Goal: Information Seeking & Learning: Learn about a topic

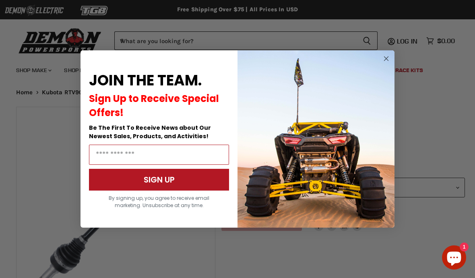
click at [392, 56] on img "POPUP Form" at bounding box center [316, 138] width 157 height 177
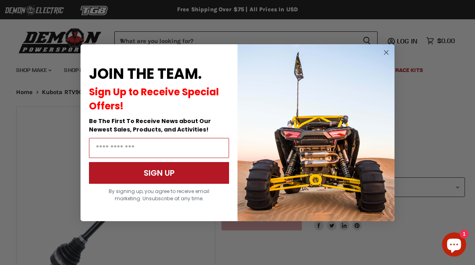
click at [388, 52] on circle "Close dialog" at bounding box center [387, 53] width 10 height 10
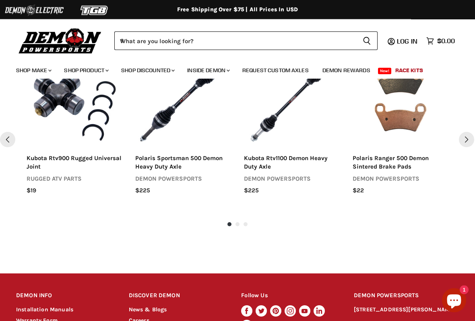
scroll to position [645, 0]
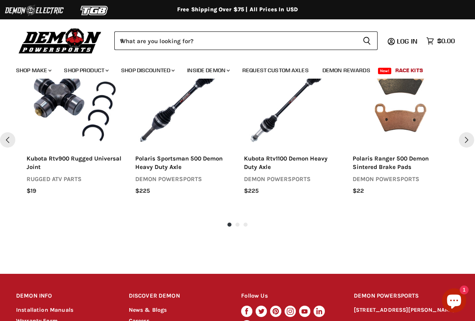
click at [245, 227] on div "Select options polaris ranger 500 demon heavy duty axle demon powersports $225 …" at bounding box center [237, 140] width 475 height 176
click at [245, 222] on div "Select options polaris ranger 500 demon heavy duty axle demon powersports $225 …" at bounding box center [237, 140] width 475 height 176
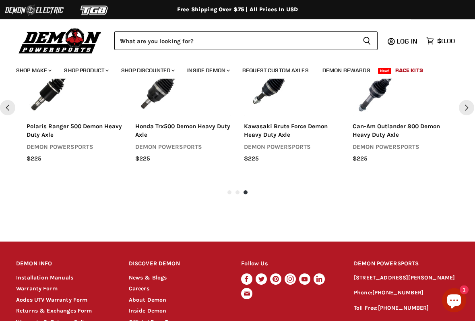
scroll to position [677, 0]
click at [236, 194] on div "Select options polaris ranger 500 demon heavy duty axle demon powersports $225 …" at bounding box center [237, 108] width 475 height 176
click at [245, 191] on div "Select options polaris ranger 500 demon heavy duty axle demon powersports $225 …" at bounding box center [237, 108] width 475 height 176
click at [234, 192] on div "Select options polaris ranger 500 demon heavy duty axle demon powersports $225 …" at bounding box center [237, 108] width 475 height 176
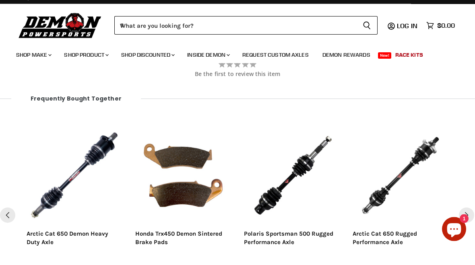
scroll to position [569, 0]
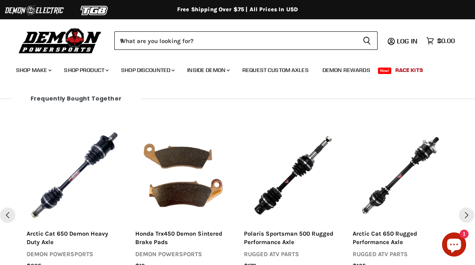
click at [468, 215] on button "Next" at bounding box center [466, 215] width 15 height 15
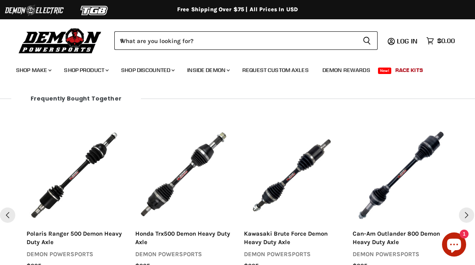
click at [2, 213] on button "Pervious" at bounding box center [7, 215] width 15 height 15
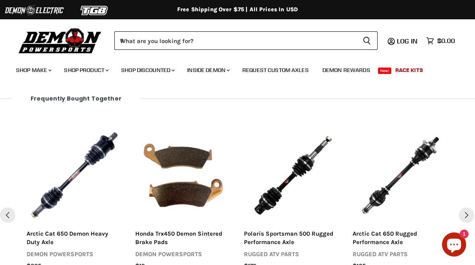
click at [2, 214] on button "Pervious" at bounding box center [7, 215] width 15 height 15
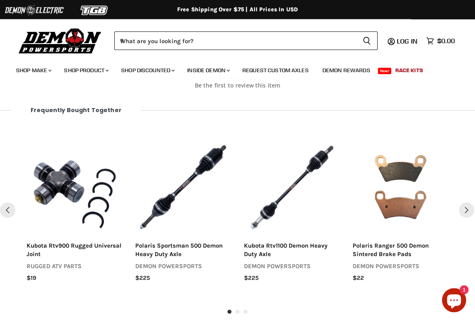
scroll to position [558, 0]
click at [78, 182] on img "Main content" at bounding box center [75, 187] width 96 height 96
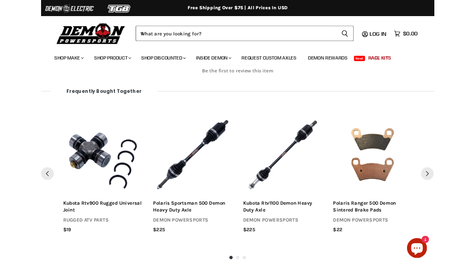
scroll to position [581, 0]
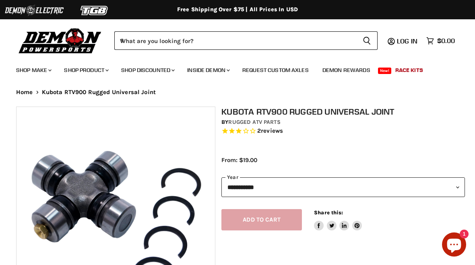
select select "******"
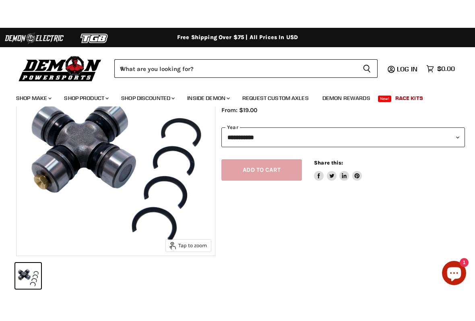
scroll to position [63, 0]
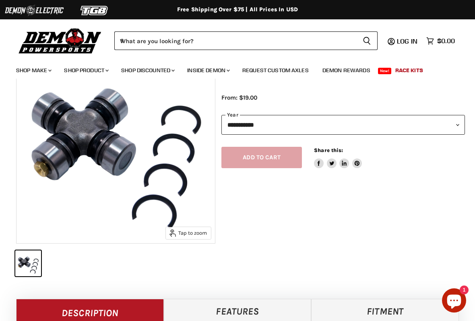
click at [240, 201] on div "**********" at bounding box center [337, 161] width 244 height 234
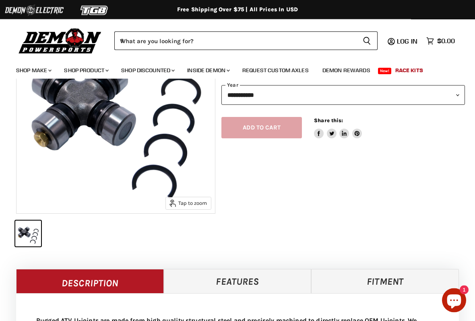
scroll to position [99, 0]
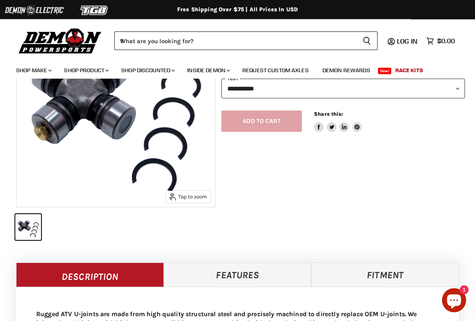
click at [194, 194] on span "Tap to zoom" at bounding box center [188, 196] width 37 height 7
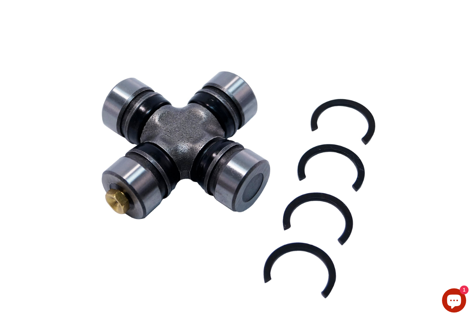
click at [456, 16] on icon "Product zoom dialog" at bounding box center [455, 19] width 7 height 7
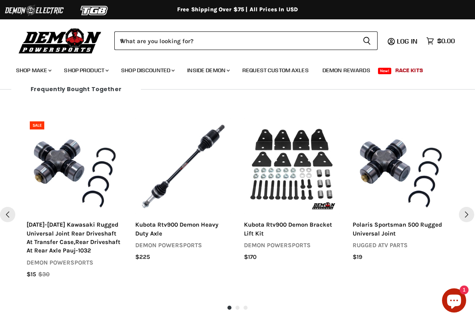
scroll to position [696, 0]
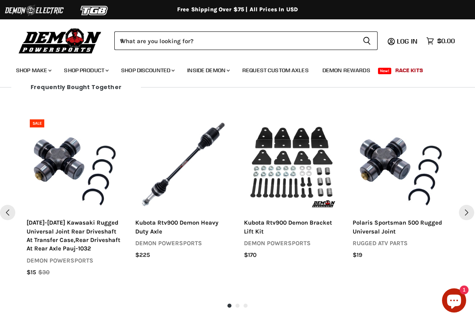
click at [467, 210] on button "Next" at bounding box center [466, 212] width 15 height 15
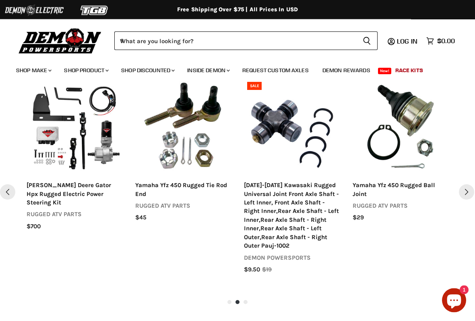
scroll to position [733, 0]
click at [468, 188] on button "Next" at bounding box center [466, 191] width 15 height 15
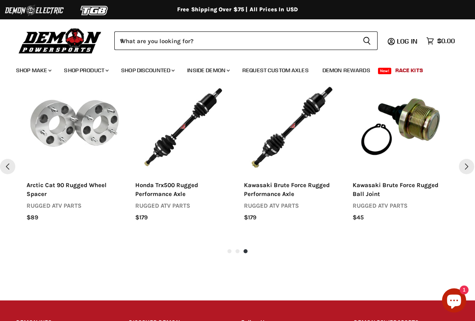
click at [464, 165] on button "Next" at bounding box center [466, 166] width 15 height 15
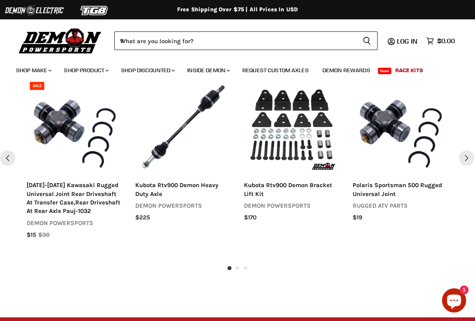
click at [470, 161] on button "Next" at bounding box center [466, 157] width 15 height 15
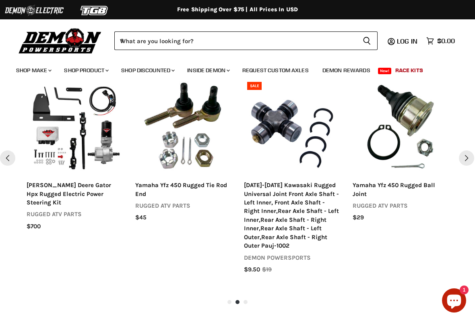
click at [471, 158] on button "Next" at bounding box center [466, 157] width 15 height 15
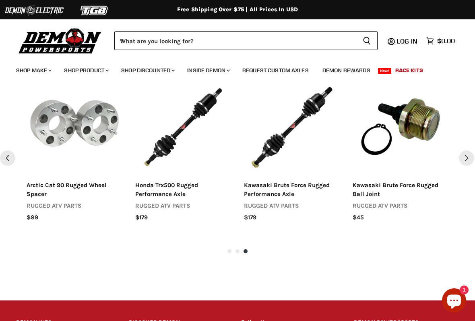
click at [473, 153] on button "Next" at bounding box center [466, 157] width 15 height 15
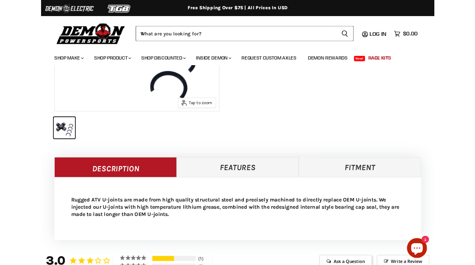
scroll to position [0, 0]
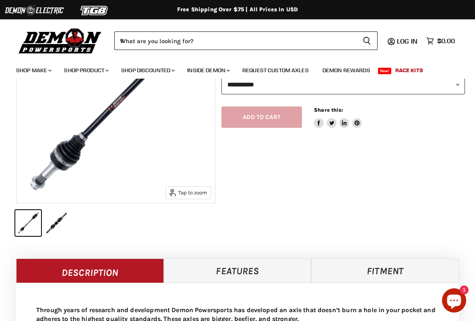
scroll to position [106, 0]
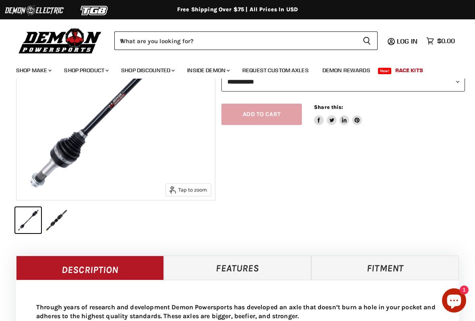
click at [58, 214] on button "IMAGE thumbnail" at bounding box center [56, 220] width 26 height 26
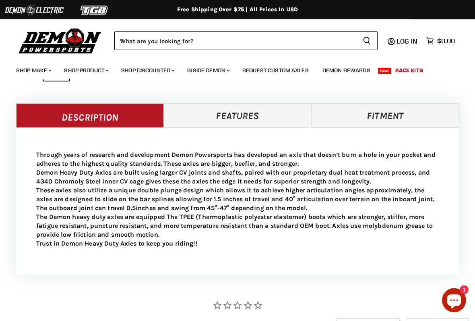
scroll to position [258, 0]
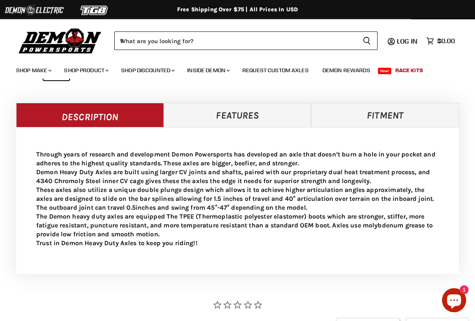
click at [260, 110] on link "Features" at bounding box center [238, 115] width 148 height 24
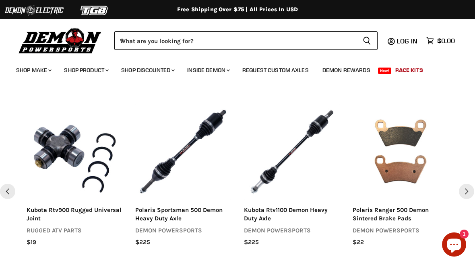
scroll to position [575, 0]
click at [8, 190] on button "Pervious" at bounding box center [7, 191] width 15 height 15
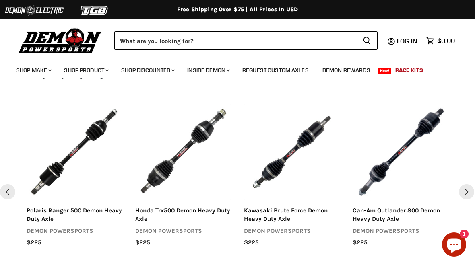
click at [1, 193] on button "Pervious" at bounding box center [7, 191] width 15 height 15
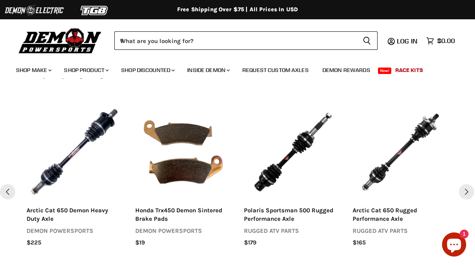
click at [467, 194] on button "Next" at bounding box center [466, 191] width 15 height 15
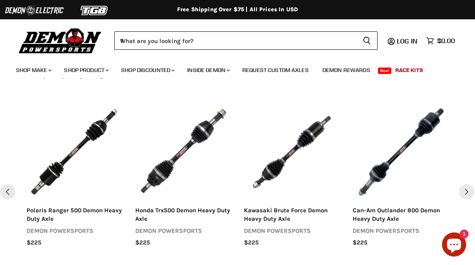
click at [465, 194] on button "Next" at bounding box center [466, 191] width 15 height 15
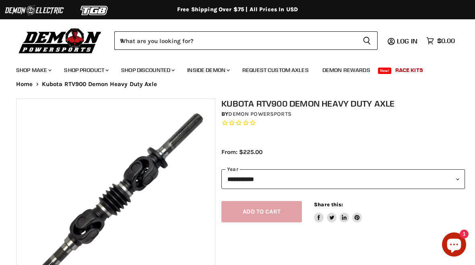
scroll to position [0, 0]
